Goal: Task Accomplishment & Management: Manage account settings

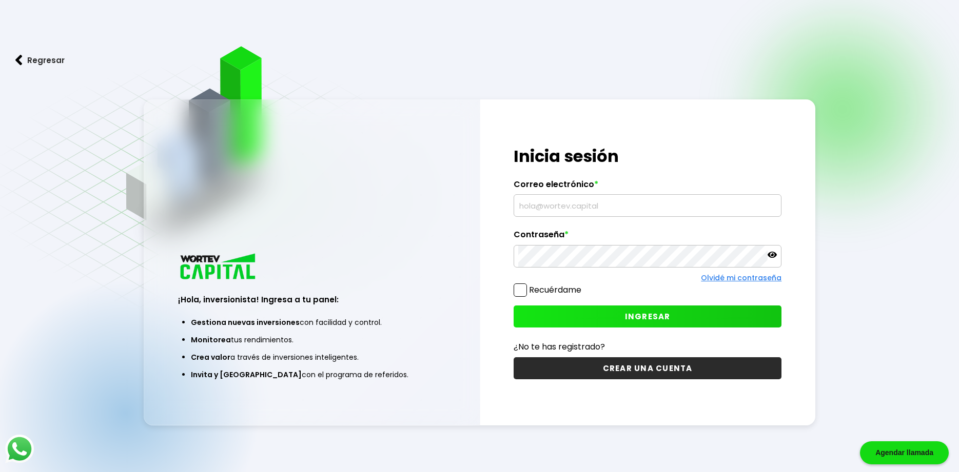
click at [594, 190] on span "*" at bounding box center [596, 185] width 4 height 10
click at [593, 203] on input "text" at bounding box center [647, 206] width 259 height 22
type input "[EMAIL_ADDRESS][DOMAIN_NAME]"
click at [518, 292] on span at bounding box center [519, 290] width 13 height 13
click at [583, 285] on input "Recuérdame" at bounding box center [583, 285] width 0 height 0
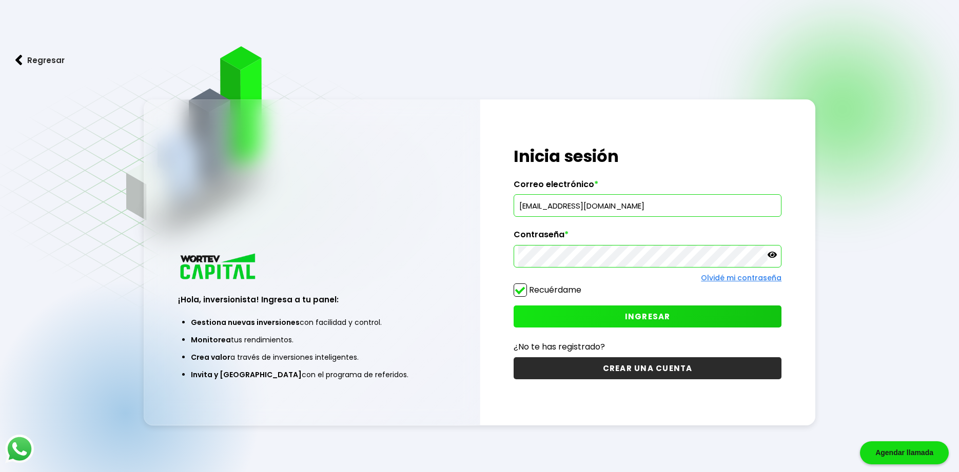
click at [605, 317] on button "INGRESAR" at bounding box center [647, 317] width 268 height 22
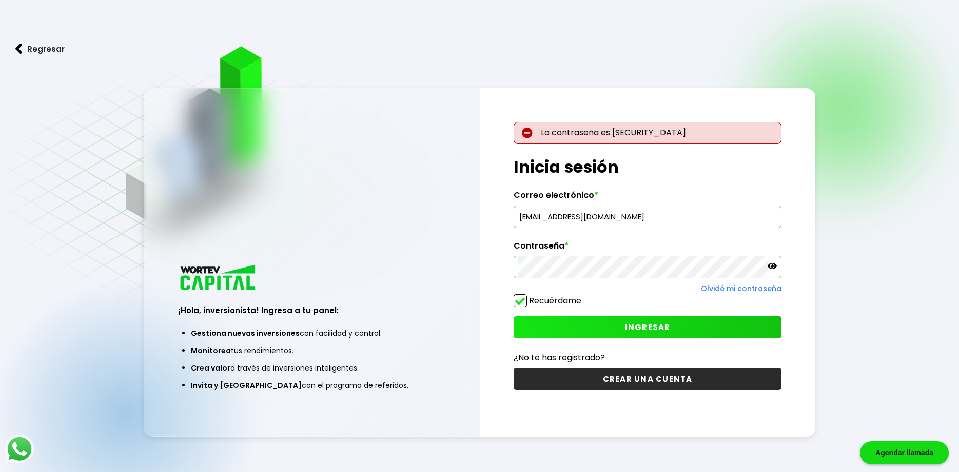
click at [772, 265] on icon at bounding box center [771, 266] width 9 height 9
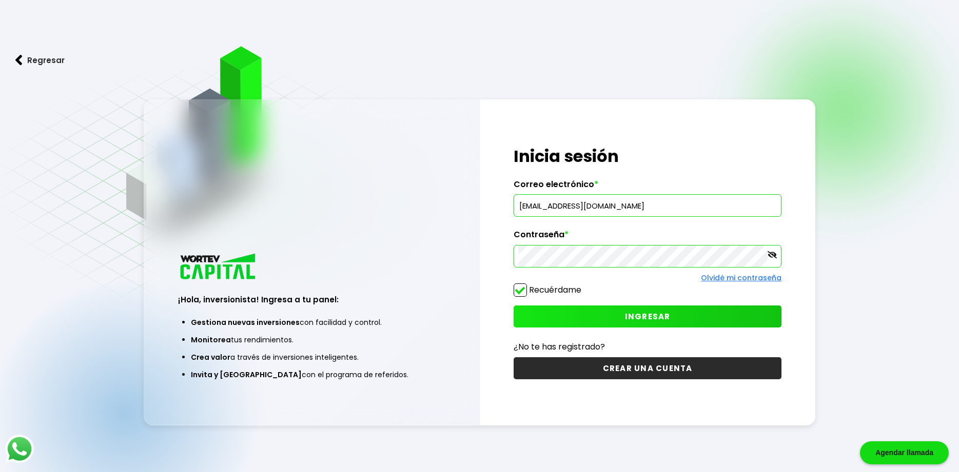
click at [673, 308] on button "INGRESAR" at bounding box center [647, 317] width 268 height 22
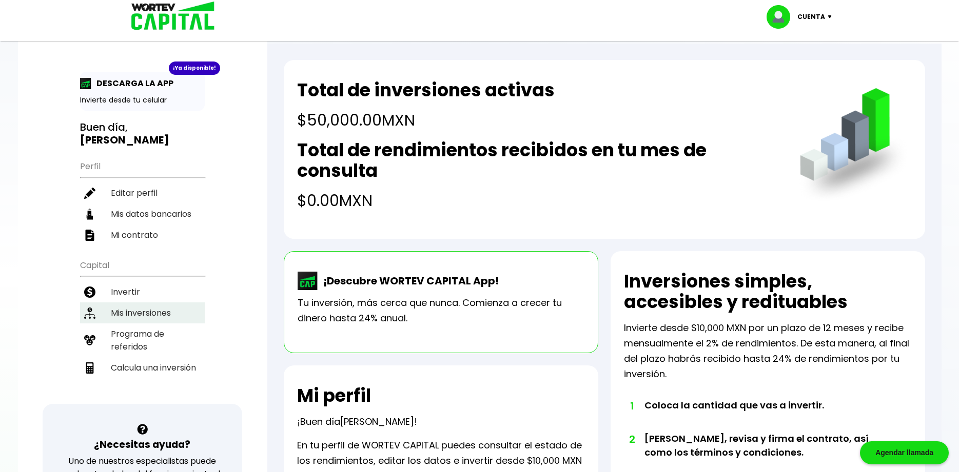
click at [127, 303] on li "Mis inversiones" at bounding box center [142, 313] width 125 height 21
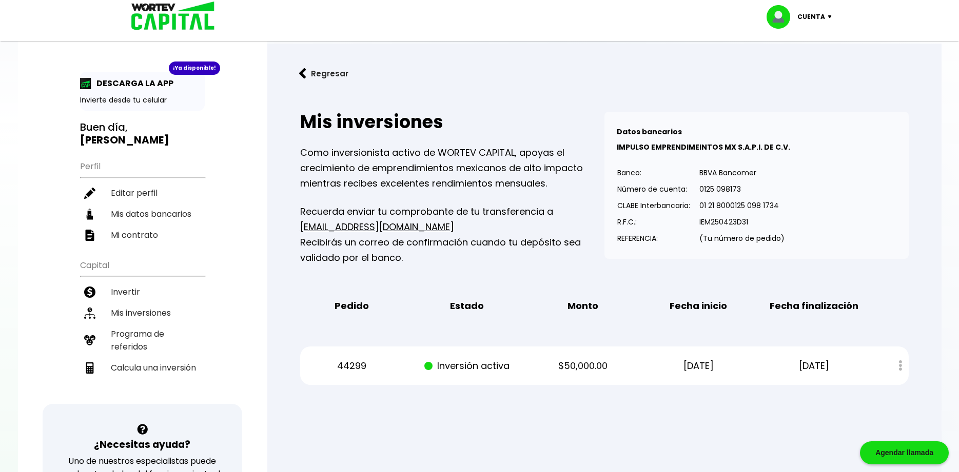
click at [825, 17] on img at bounding box center [832, 16] width 14 height 3
click at [135, 186] on li "Editar perfil" at bounding box center [142, 193] width 125 height 21
select select "Mujer"
select select "Licenciatura"
select select "DF"
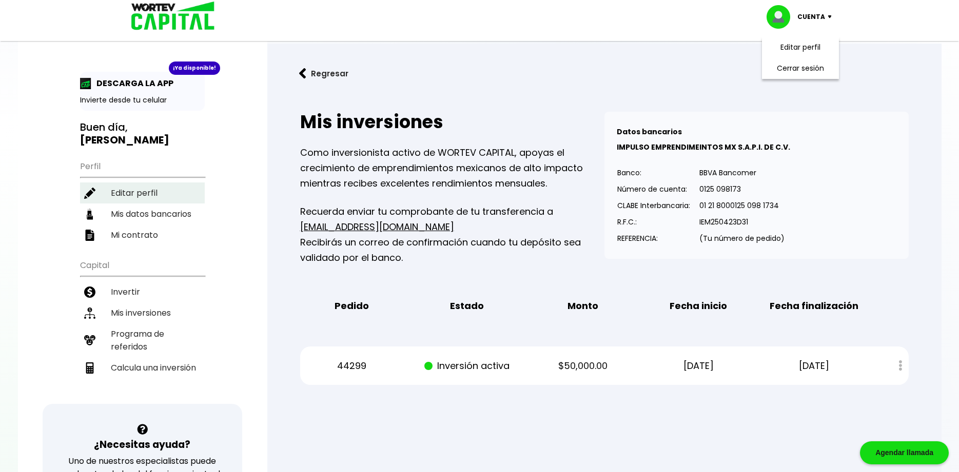
select select "Inbursa"
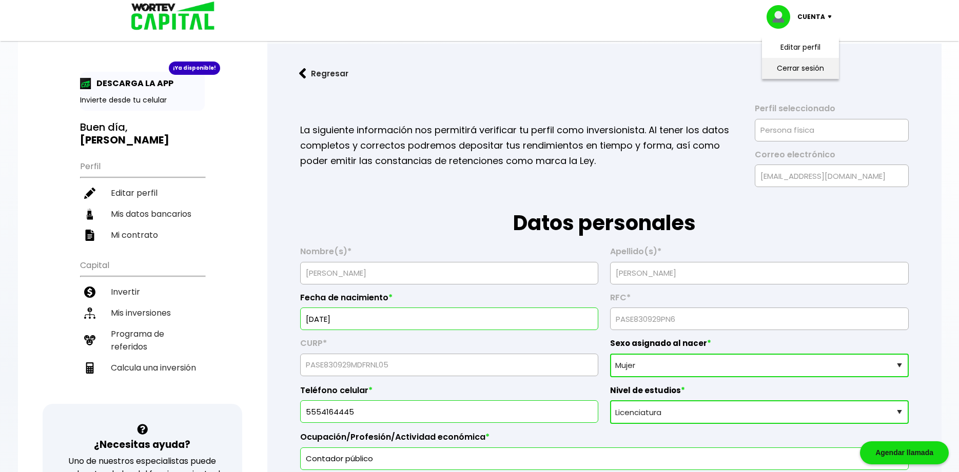
click at [830, 78] on li "Cerrar sesión" at bounding box center [800, 68] width 82 height 21
